Goal: Task Accomplishment & Management: Use online tool/utility

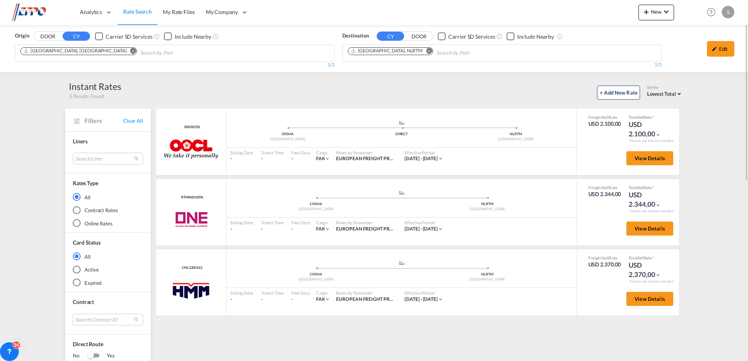
click at [23, 11] on img at bounding box center [38, 13] width 53 height 18
click at [40, 11] on img at bounding box center [38, 13] width 53 height 18
click at [662, 11] on md-icon "icon-chevron-down" at bounding box center [665, 11] width 9 height 9
click at [655, 30] on div "Rates" at bounding box center [646, 33] width 31 height 20
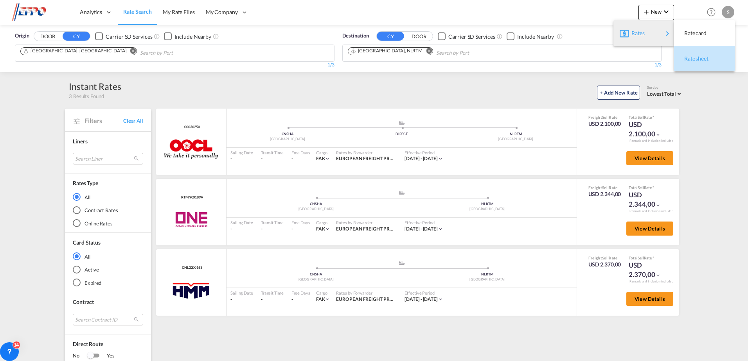
click at [702, 54] on div "Ratesheet" at bounding box center [698, 59] width 29 height 20
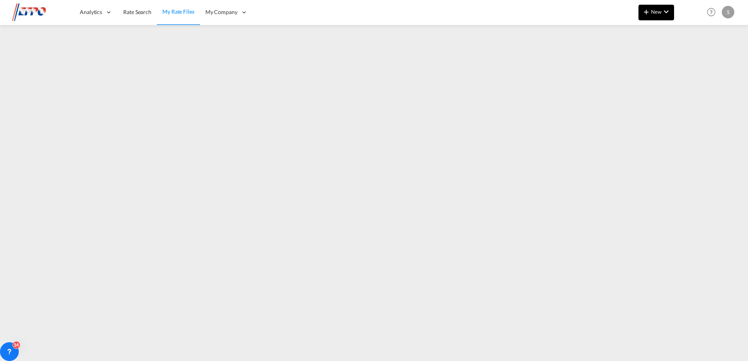
click at [652, 11] on span "New" at bounding box center [655, 12] width 29 height 6
click at [652, 32] on div "Rates" at bounding box center [646, 33] width 31 height 20
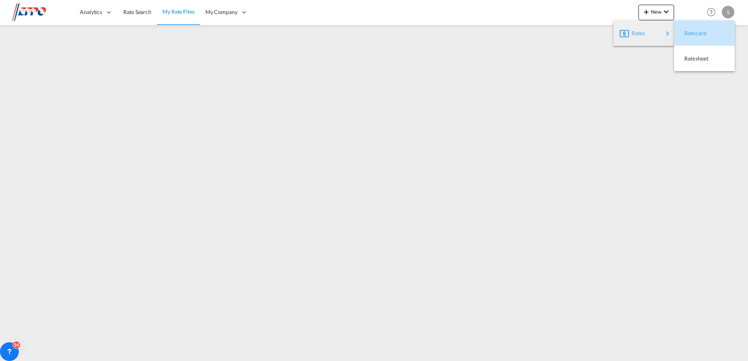
click at [693, 34] on span "Ratecard" at bounding box center [688, 33] width 9 height 16
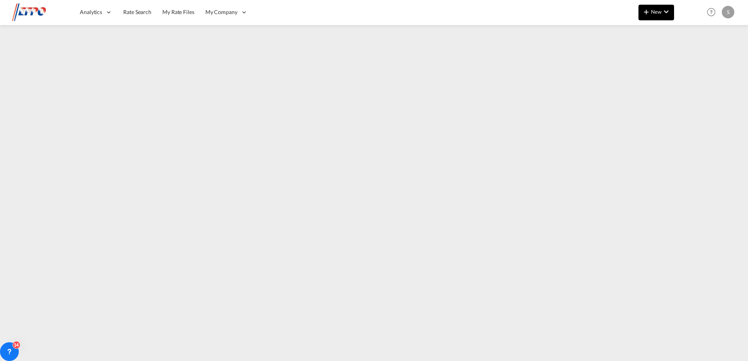
click at [663, 13] on md-icon "icon-chevron-down" at bounding box center [665, 11] width 9 height 9
click at [686, 60] on span "Ratesheet" at bounding box center [688, 59] width 9 height 16
click at [36, 13] on img at bounding box center [38, 13] width 53 height 18
click at [724, 14] on div "S" at bounding box center [728, 12] width 13 height 13
click at [237, 8] on md-backdrop at bounding box center [374, 180] width 748 height 361
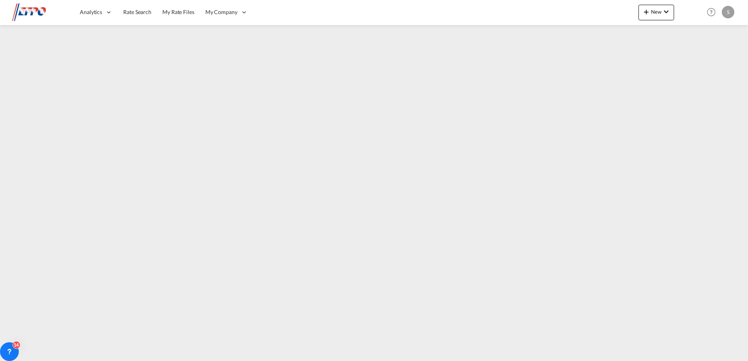
click at [726, 15] on div "S" at bounding box center [728, 12] width 13 height 13
click at [707, 37] on button "My Profile" at bounding box center [718, 35] width 51 height 16
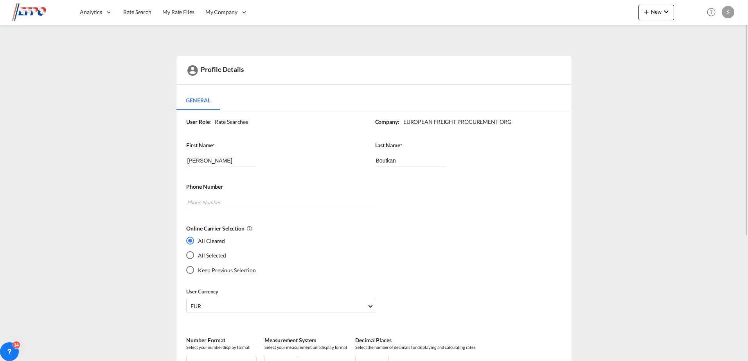
click at [48, 13] on img at bounding box center [38, 13] width 53 height 18
click at [84, 10] on span "Analytics" at bounding box center [91, 12] width 22 height 8
click at [84, 36] on span "Dashboard" at bounding box center [94, 37] width 27 height 7
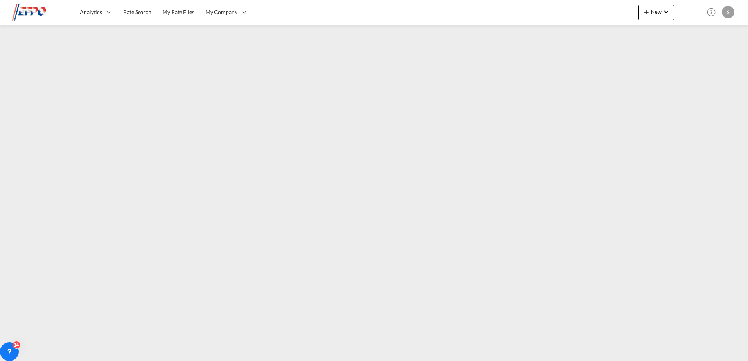
click at [727, 12] on div "S" at bounding box center [728, 12] width 13 height 13
click at [216, 11] on md-backdrop at bounding box center [374, 180] width 748 height 361
click at [665, 9] on md-icon "icon-chevron-down" at bounding box center [665, 11] width 9 height 9
click at [693, 57] on span "Ratesheet" at bounding box center [688, 59] width 9 height 16
click at [722, 9] on div "S" at bounding box center [728, 12] width 13 height 13
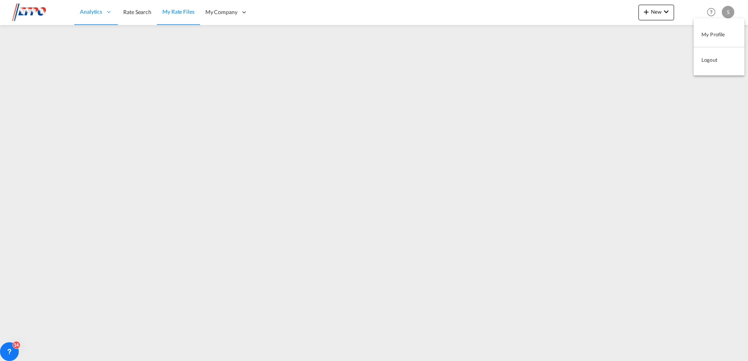
click at [710, 36] on button "My Profile" at bounding box center [718, 35] width 51 height 16
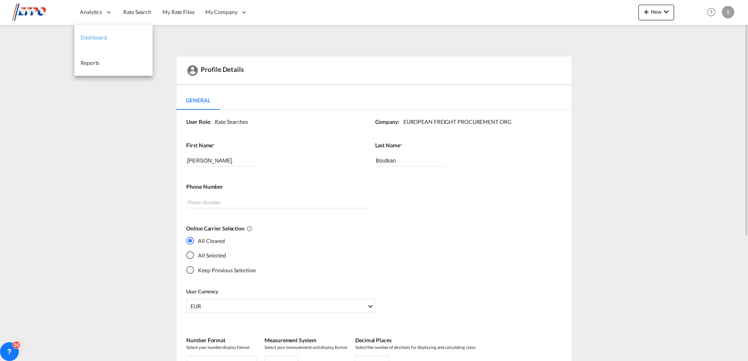
click at [95, 45] on link "Dashboard" at bounding box center [113, 37] width 78 height 25
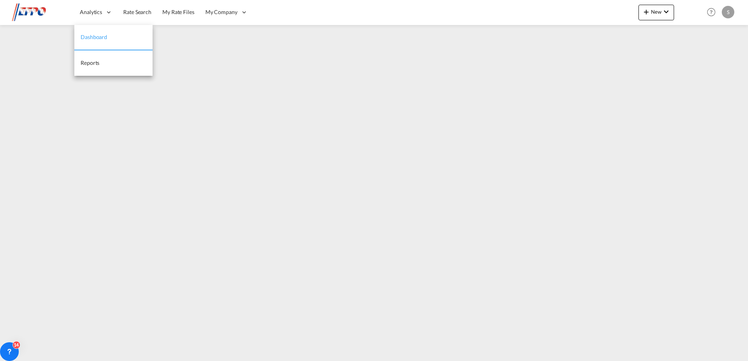
click at [94, 39] on span "Dashboard" at bounding box center [94, 37] width 27 height 7
